Goal: Task Accomplishment & Management: Use online tool/utility

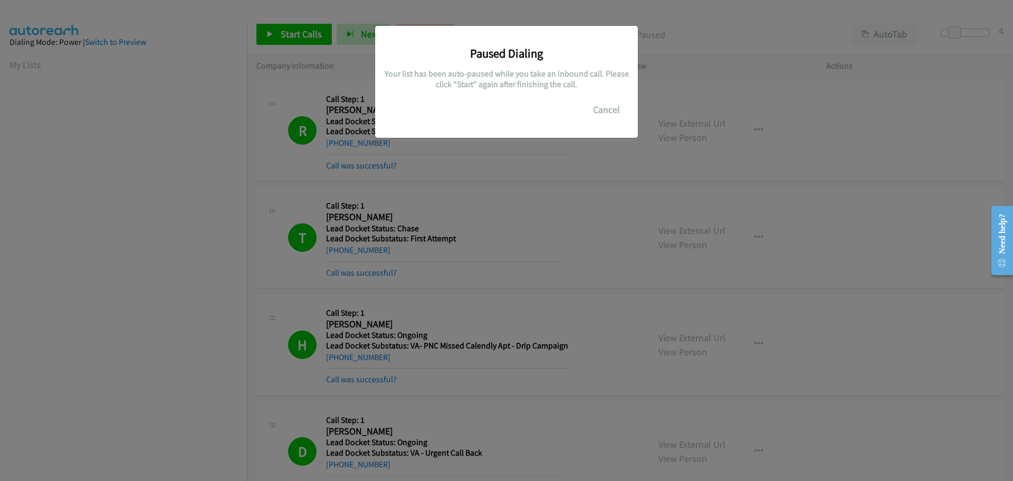
scroll to position [111, 0]
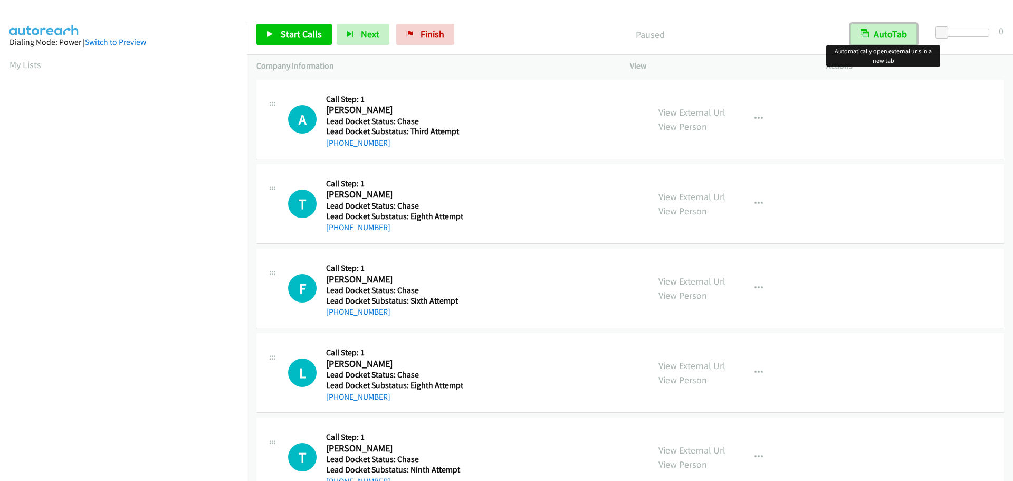
click at [878, 39] on button "AutoTab" at bounding box center [884, 34] width 67 height 21
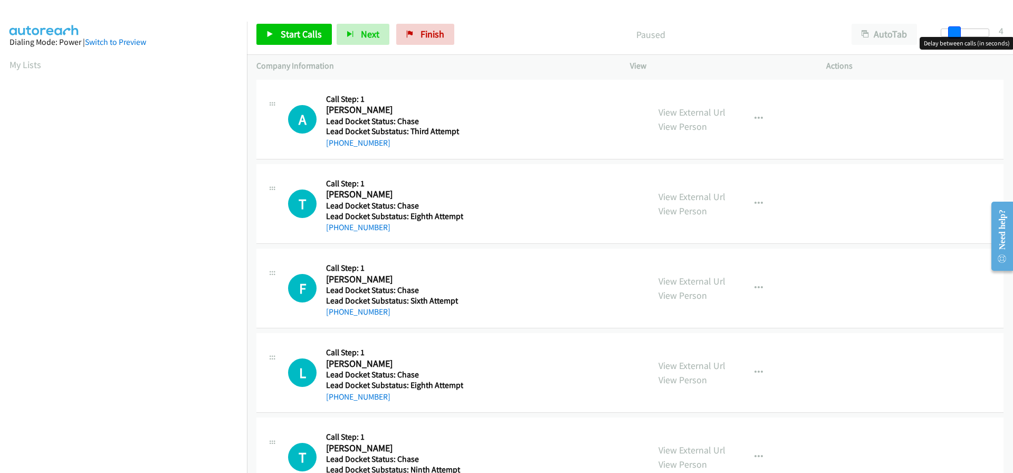
drag, startPoint x: 942, startPoint y: 34, endPoint x: 953, endPoint y: 34, distance: 11.1
click at [953, 34] on span at bounding box center [954, 32] width 13 height 13
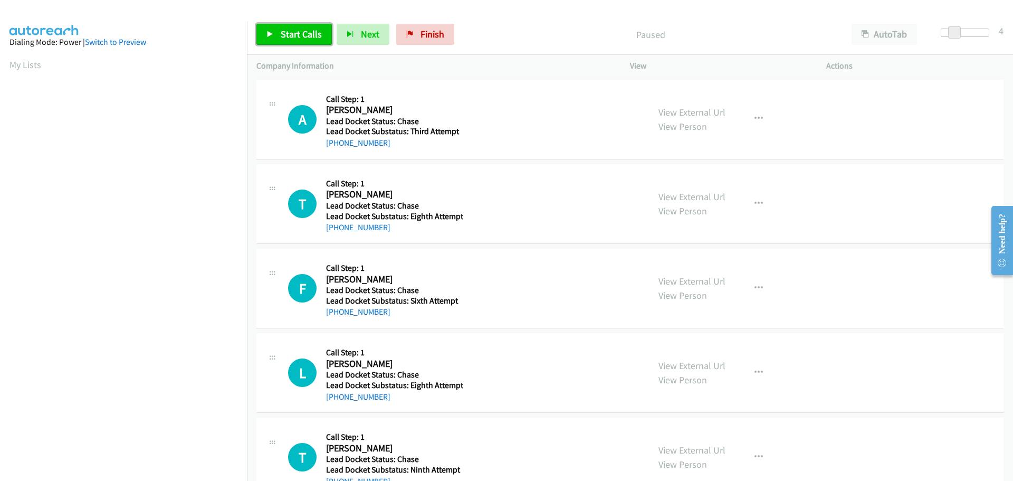
click at [319, 39] on span "Start Calls" at bounding box center [301, 34] width 41 height 12
drag, startPoint x: 392, startPoint y: 146, endPoint x: 335, endPoint y: 139, distance: 56.9
click at [335, 139] on div "[PHONE_NUMBER]" at bounding box center [393, 143] width 135 height 13
copy link "302-433-9400"
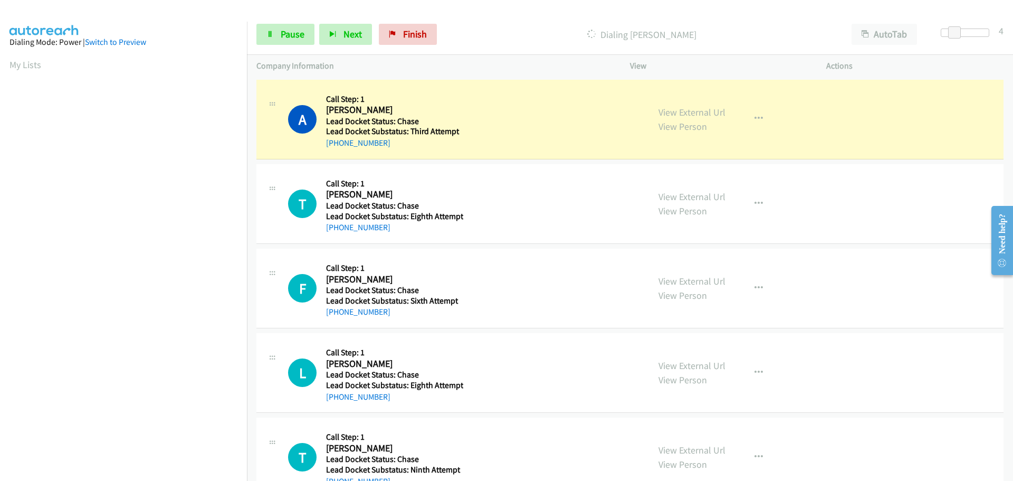
scroll to position [111, 0]
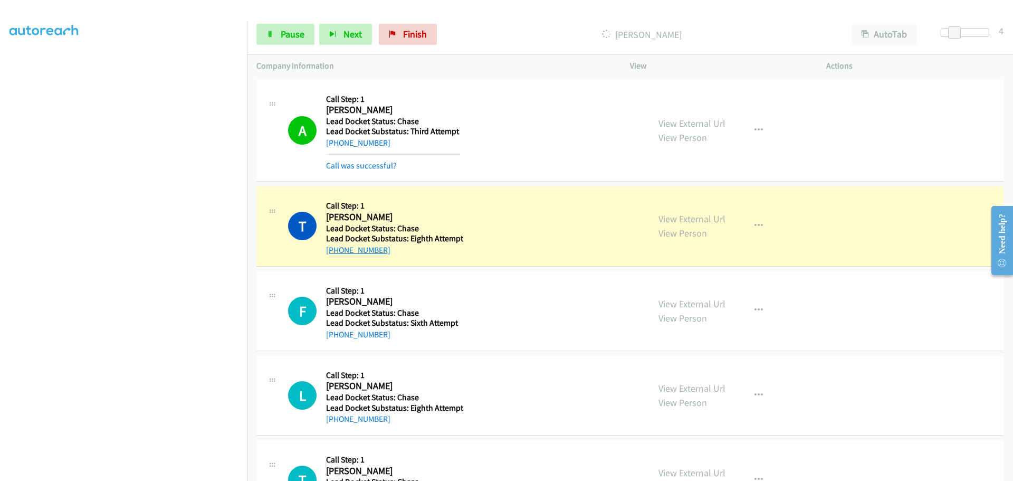
drag, startPoint x: 391, startPoint y: 251, endPoint x: 336, endPoint y: 253, distance: 55.0
click at [336, 253] on div "[PHONE_NUMBER]" at bounding box center [394, 250] width 137 height 13
copy link "563-607-1102"
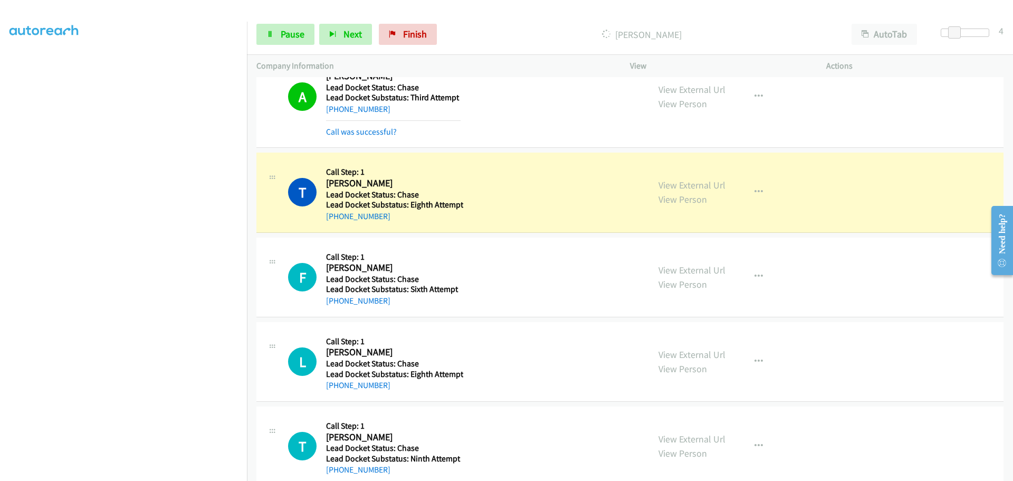
scroll to position [53, 0]
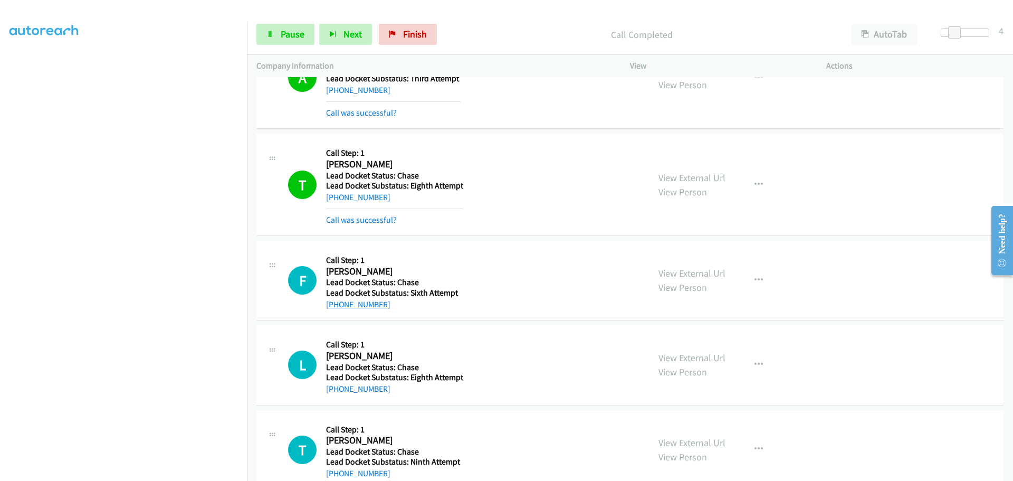
drag, startPoint x: 386, startPoint y: 286, endPoint x: 336, endPoint y: 301, distance: 52.4
click at [336, 301] on div "[PHONE_NUMBER]" at bounding box center [393, 304] width 135 height 13
copy link "630-456-8618"
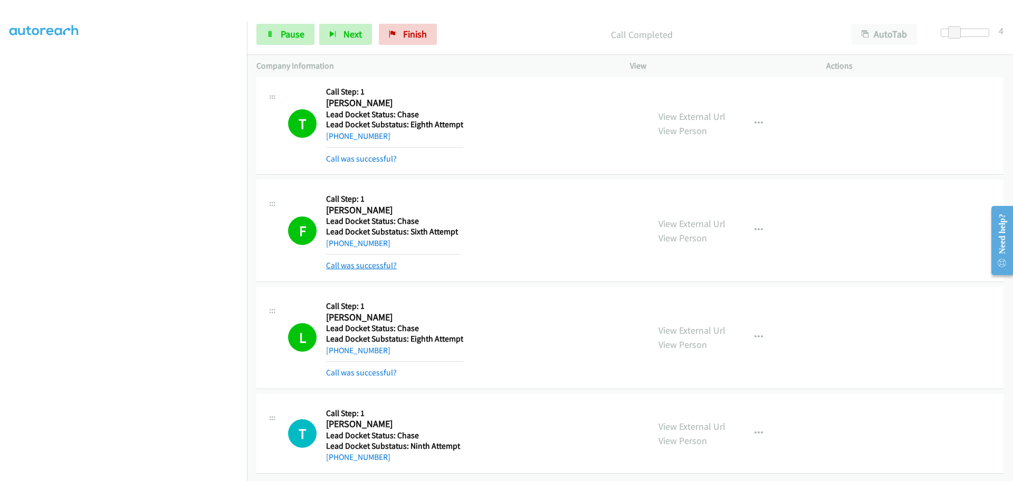
scroll to position [122, 0]
